Goal: Task Accomplishment & Management: Manage account settings

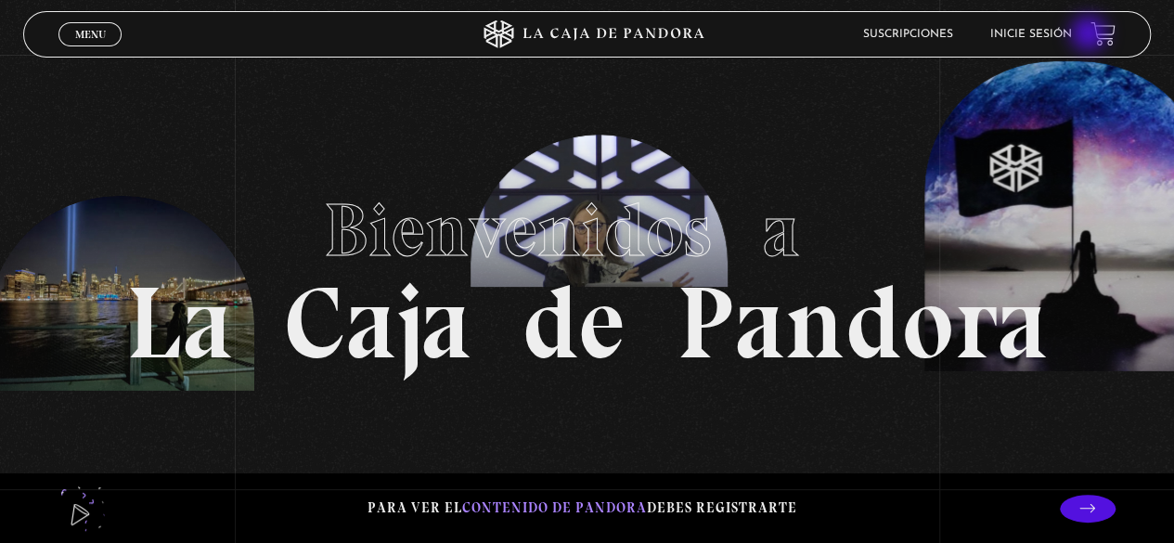
click at [1091, 35] on div "Suscripciones Inicie sesión" at bounding box center [939, 33] width 353 height 29
click at [1067, 33] on link "Inicie sesión" at bounding box center [1032, 34] width 82 height 11
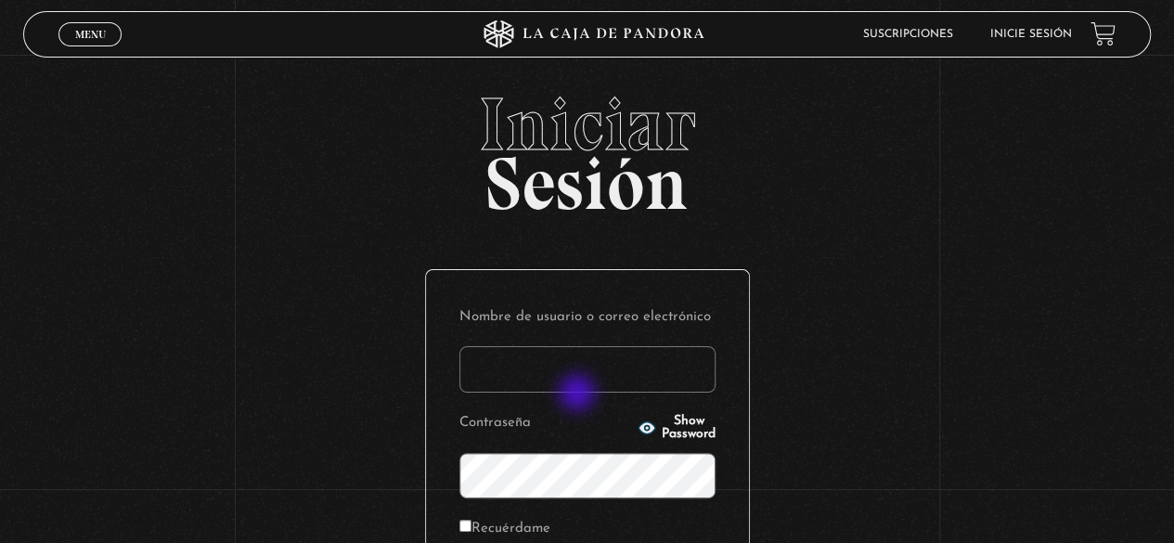
click at [579, 395] on form "Nombre de usuario o correo electrónico Contraseña Show Password Recuérdame Acce…" at bounding box center [588, 460] width 256 height 313
click at [572, 382] on input "Nombre de usuario o correo electrónico" at bounding box center [588, 369] width 256 height 46
type input "ticamochileando"
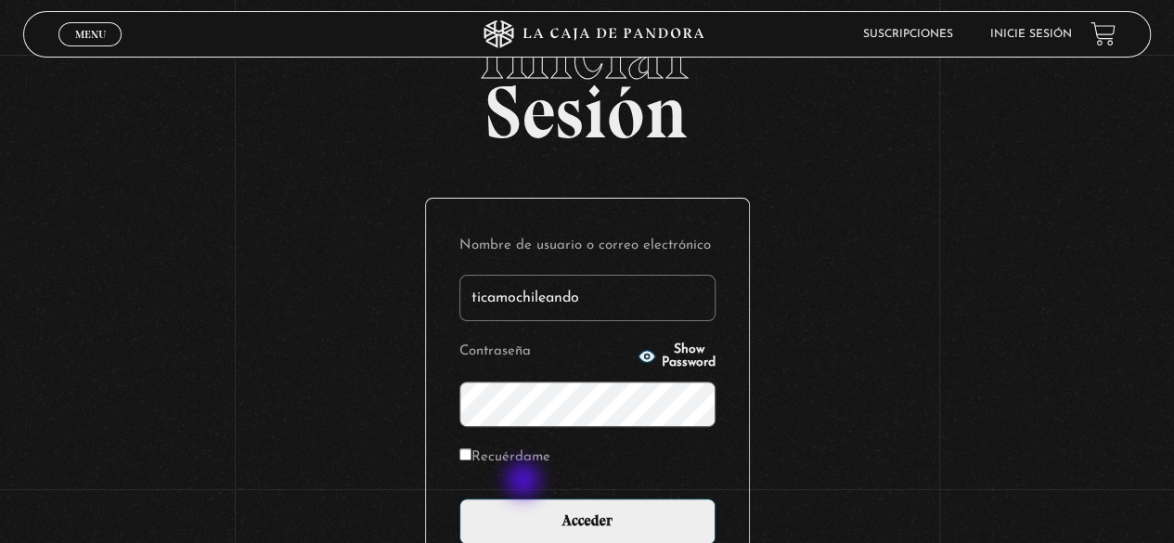
scroll to position [87, 0]
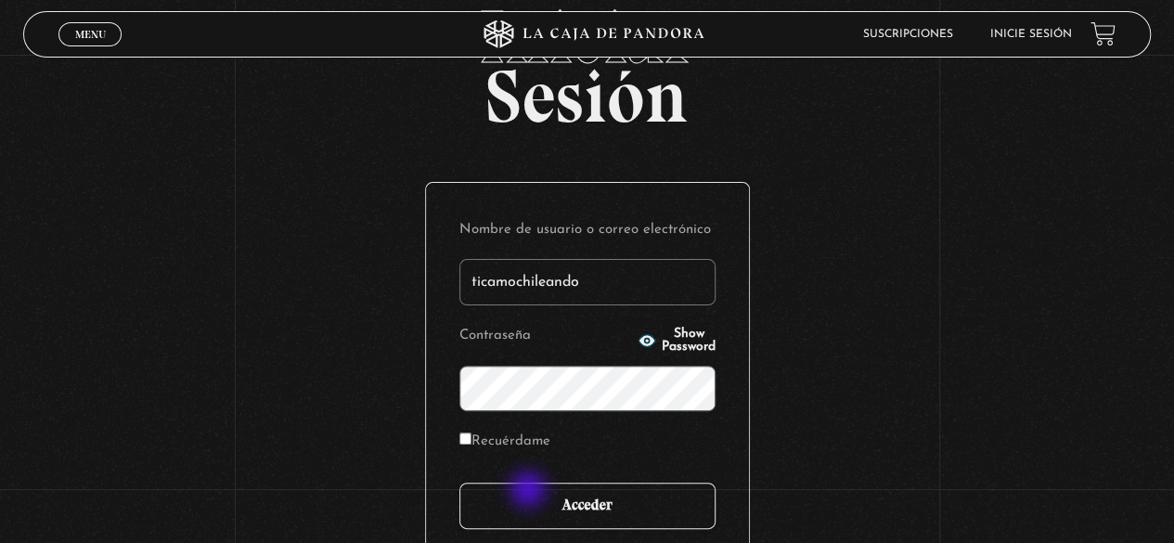
click at [532, 495] on input "Acceder" at bounding box center [588, 506] width 256 height 46
